Goal: Task Accomplishment & Management: Use online tool/utility

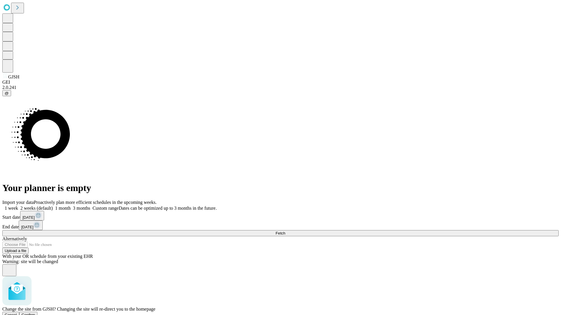
click at [35, 313] on span "Confirm" at bounding box center [29, 315] width 14 height 4
click at [53, 206] on label "2 weeks (default)" at bounding box center [35, 208] width 35 height 5
click at [285, 231] on span "Fetch" at bounding box center [280, 233] width 10 height 4
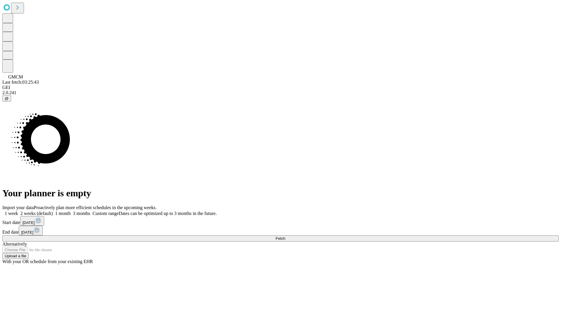
click at [53, 211] on label "2 weeks (default)" at bounding box center [35, 213] width 35 height 5
click at [285, 237] on span "Fetch" at bounding box center [280, 239] width 10 height 4
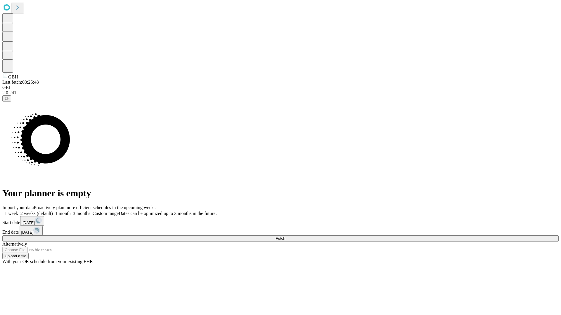
click at [53, 211] on label "2 weeks (default)" at bounding box center [35, 213] width 35 height 5
click at [285, 237] on span "Fetch" at bounding box center [280, 239] width 10 height 4
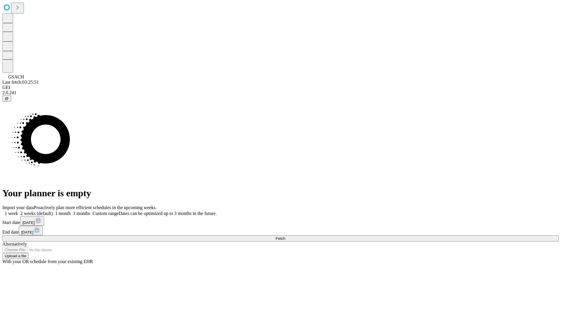
click at [53, 211] on label "2 weeks (default)" at bounding box center [35, 213] width 35 height 5
click at [285, 237] on span "Fetch" at bounding box center [280, 239] width 10 height 4
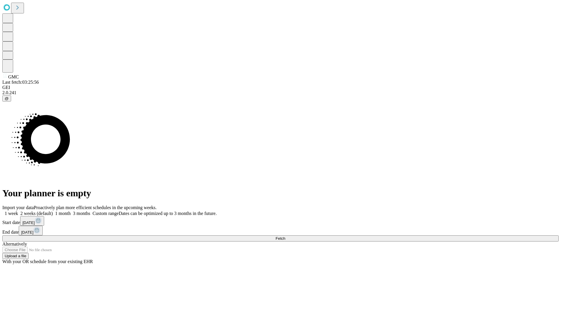
click at [53, 211] on label "2 weeks (default)" at bounding box center [35, 213] width 35 height 5
click at [285, 237] on span "Fetch" at bounding box center [280, 239] width 10 height 4
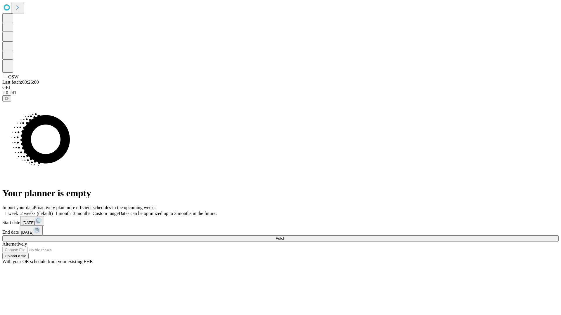
click at [53, 211] on label "2 weeks (default)" at bounding box center [35, 213] width 35 height 5
click at [285, 237] on span "Fetch" at bounding box center [280, 239] width 10 height 4
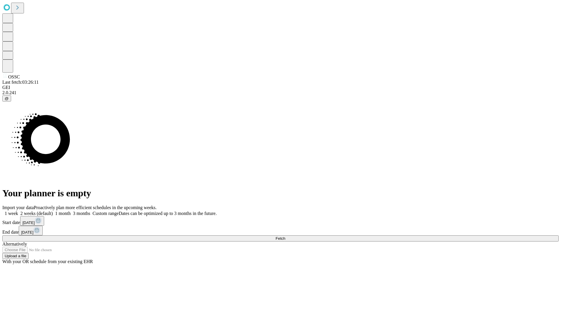
click at [53, 211] on label "2 weeks (default)" at bounding box center [35, 213] width 35 height 5
click at [285, 237] on span "Fetch" at bounding box center [280, 239] width 10 height 4
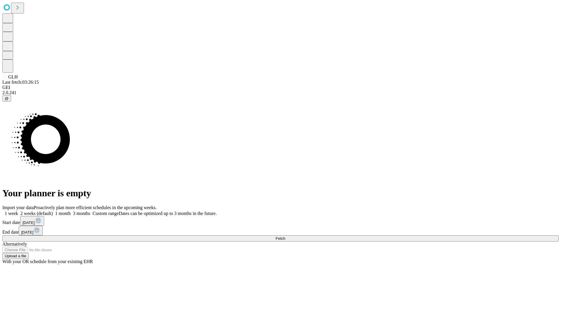
click at [53, 211] on label "2 weeks (default)" at bounding box center [35, 213] width 35 height 5
click at [285, 237] on span "Fetch" at bounding box center [280, 239] width 10 height 4
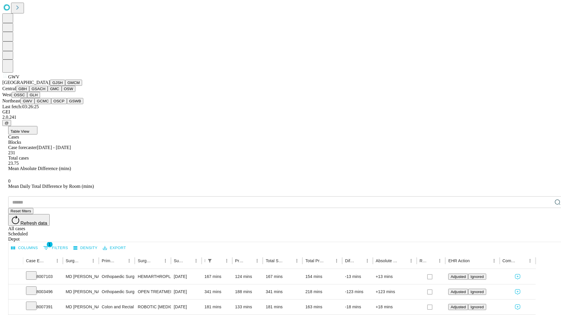
click at [45, 104] on button "GCMC" at bounding box center [42, 101] width 17 height 6
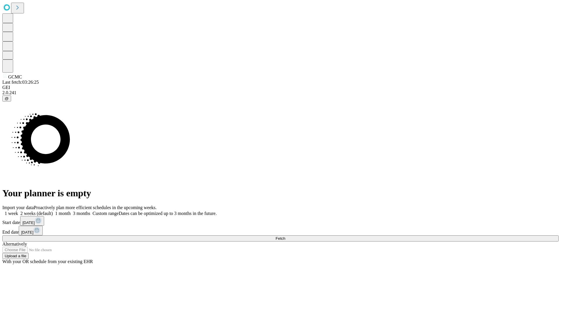
click at [53, 211] on label "2 weeks (default)" at bounding box center [35, 213] width 35 height 5
click at [285, 237] on span "Fetch" at bounding box center [280, 239] width 10 height 4
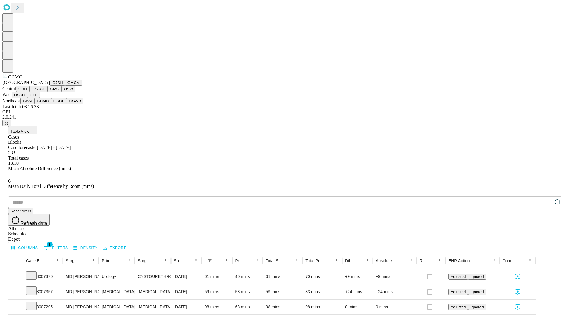
click at [51, 104] on button "OSCP" at bounding box center [59, 101] width 16 height 6
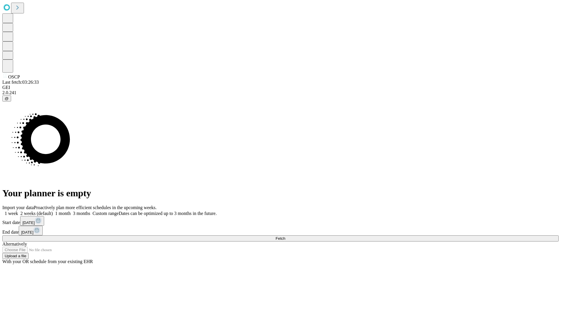
click at [285, 237] on span "Fetch" at bounding box center [280, 239] width 10 height 4
